Goal: Information Seeking & Learning: Learn about a topic

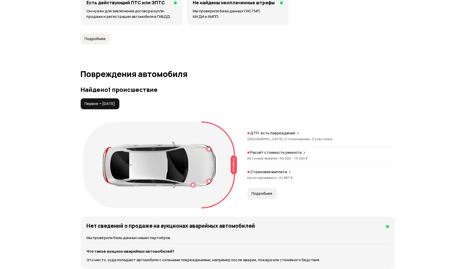
scroll to position [452, 0]
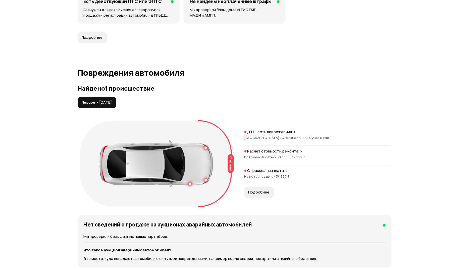
click at [278, 132] on p "ДТП: есть повреждения" at bounding box center [270, 131] width 45 height 5
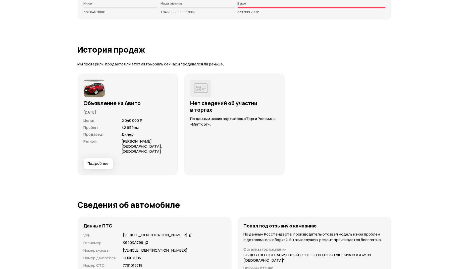
scroll to position [1282, 0]
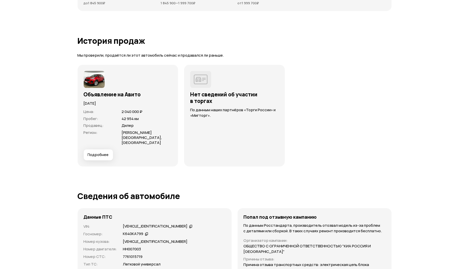
click at [189, 224] on icon at bounding box center [191, 226] width 4 height 5
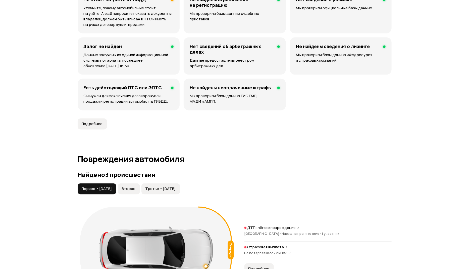
scroll to position [452, 0]
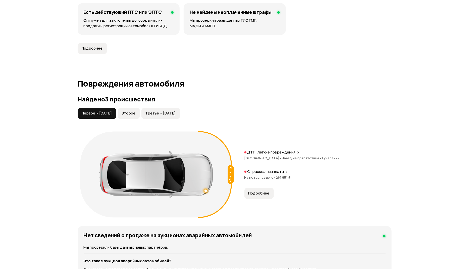
click at [136, 112] on span "Второе" at bounding box center [129, 113] width 14 height 5
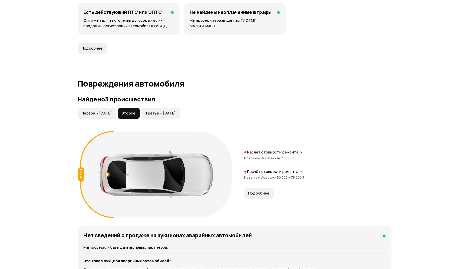
click at [166, 113] on span "Третье • [DATE]" at bounding box center [161, 113] width 30 height 5
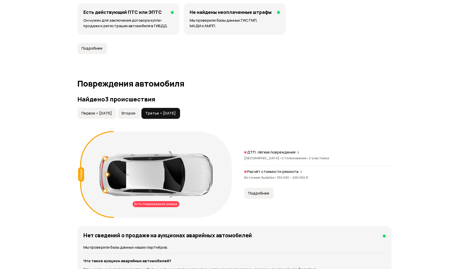
click at [102, 111] on span "Первое • [DATE]" at bounding box center [97, 113] width 30 height 5
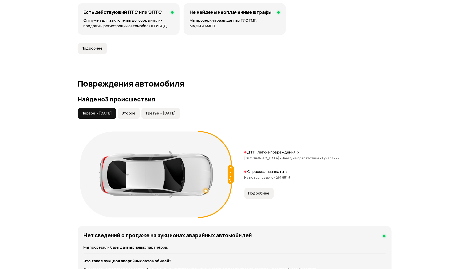
click at [285, 156] on span "Наезд на препятствие •" at bounding box center [302, 158] width 40 height 5
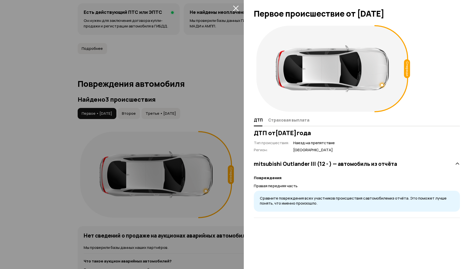
click at [183, 110] on div at bounding box center [237, 134] width 475 height 269
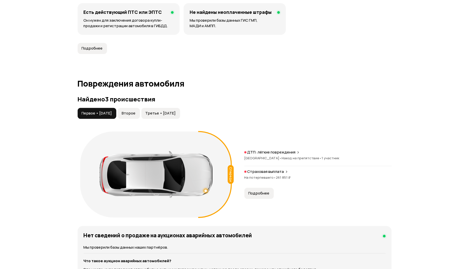
click at [174, 116] on button "Третье • [DATE]" at bounding box center [161, 113] width 39 height 11
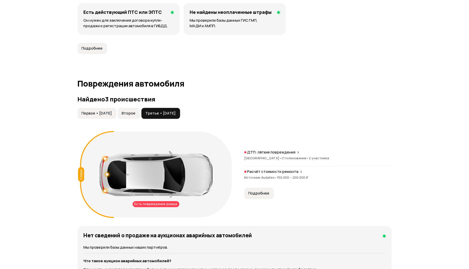
click at [285, 152] on p "ДТП: лёгкие повреждения" at bounding box center [272, 152] width 48 height 5
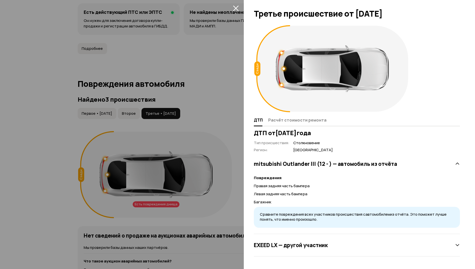
click at [213, 143] on div at bounding box center [237, 134] width 475 height 269
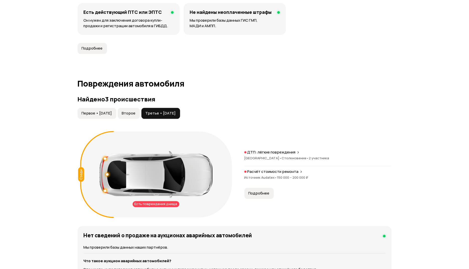
click at [136, 114] on span "Второе" at bounding box center [129, 113] width 14 height 5
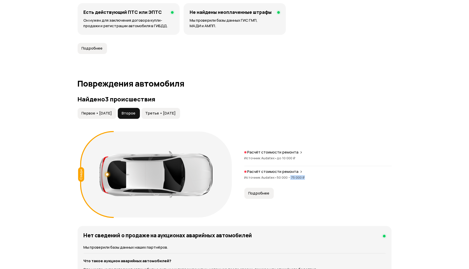
drag, startPoint x: 306, startPoint y: 176, endPoint x: 289, endPoint y: 175, distance: 16.9
click at [290, 177] on div "Источник Audatex • 50 000 – 75 000 ₽" at bounding box center [318, 177] width 147 height 5
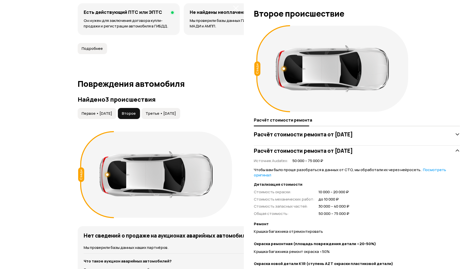
copy span "75 000 ₽"
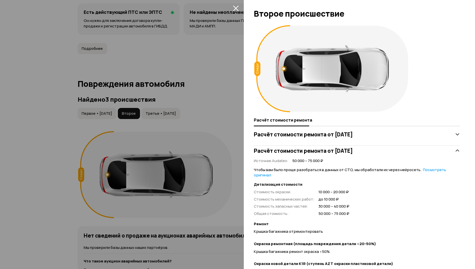
click at [93, 112] on div at bounding box center [237, 134] width 475 height 269
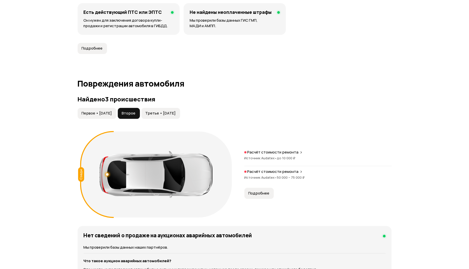
click at [93, 112] on span "Первое • [DATE]" at bounding box center [97, 113] width 30 height 5
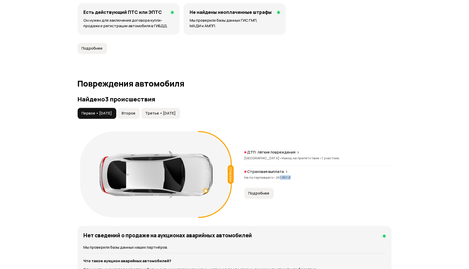
drag, startPoint x: 288, startPoint y: 177, endPoint x: 284, endPoint y: 178, distance: 4.7
click at [282, 178] on span "261 851 ₽" at bounding box center [283, 177] width 15 height 5
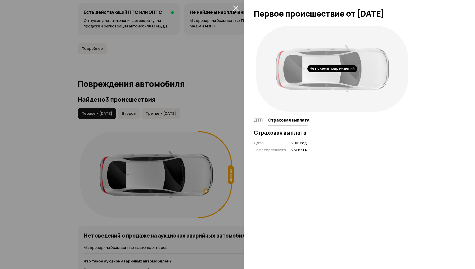
click at [290, 177] on div "Нет схемы повреждений ДТП Страховая выплата Страховая выплата Дата : 2018 год Н…" at bounding box center [359, 146] width 231 height 246
drag, startPoint x: 290, startPoint y: 150, endPoint x: 310, endPoint y: 147, distance: 20.0
click at [310, 147] on div "Дата : 2018 год На потерпевшего : 261 851 ₽" at bounding box center [357, 146] width 206 height 12
copy span "261 851 ₽"
click at [134, 173] on div at bounding box center [237, 134] width 475 height 269
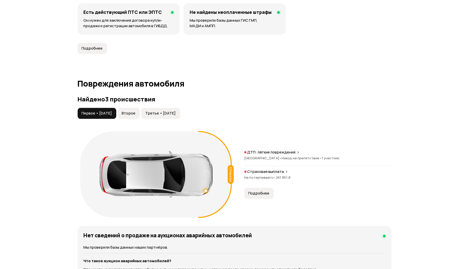
click at [163, 116] on button "Третье • [DATE]" at bounding box center [161, 113] width 39 height 11
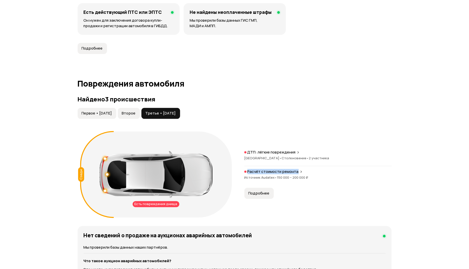
drag, startPoint x: 248, startPoint y: 170, endPoint x: 297, endPoint y: 172, distance: 49.3
click at [297, 172] on div "Расчёт стоимости ремонта" at bounding box center [318, 171] width 147 height 5
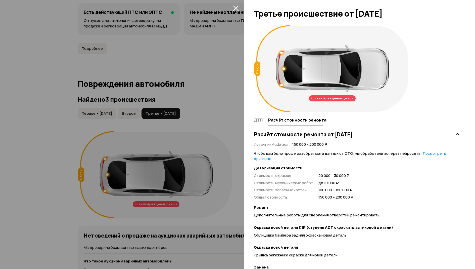
copy p "Расчёт стоимости ремонта"
click at [199, 184] on div at bounding box center [237, 134] width 475 height 269
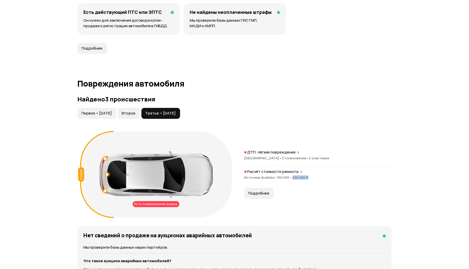
drag, startPoint x: 309, startPoint y: 179, endPoint x: 291, endPoint y: 178, distance: 18.4
click at [292, 178] on div "Источник Audatex • 150 000 – 200 000 ₽" at bounding box center [318, 177] width 147 height 5
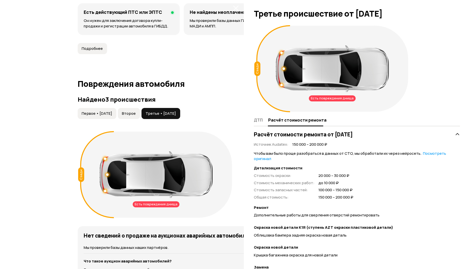
copy span "200 000 ₽"
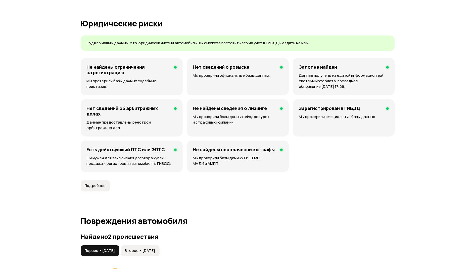
scroll to position [490, 0]
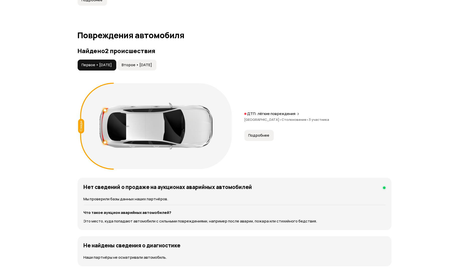
click at [256, 133] on span "Подробнее" at bounding box center [259, 135] width 21 height 5
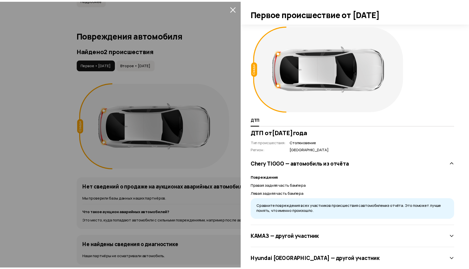
scroll to position [11, 0]
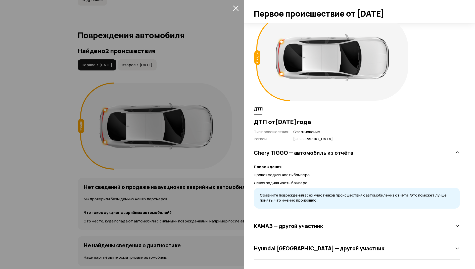
click at [154, 61] on div at bounding box center [237, 134] width 475 height 269
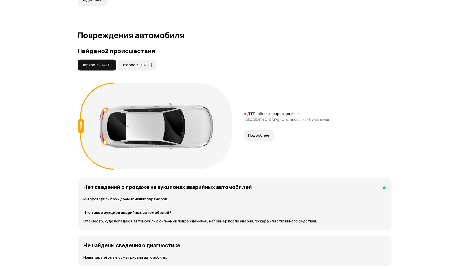
click at [152, 63] on span "Второе • [DATE]" at bounding box center [137, 64] width 30 height 5
